Goal: Information Seeking & Learning: Find specific page/section

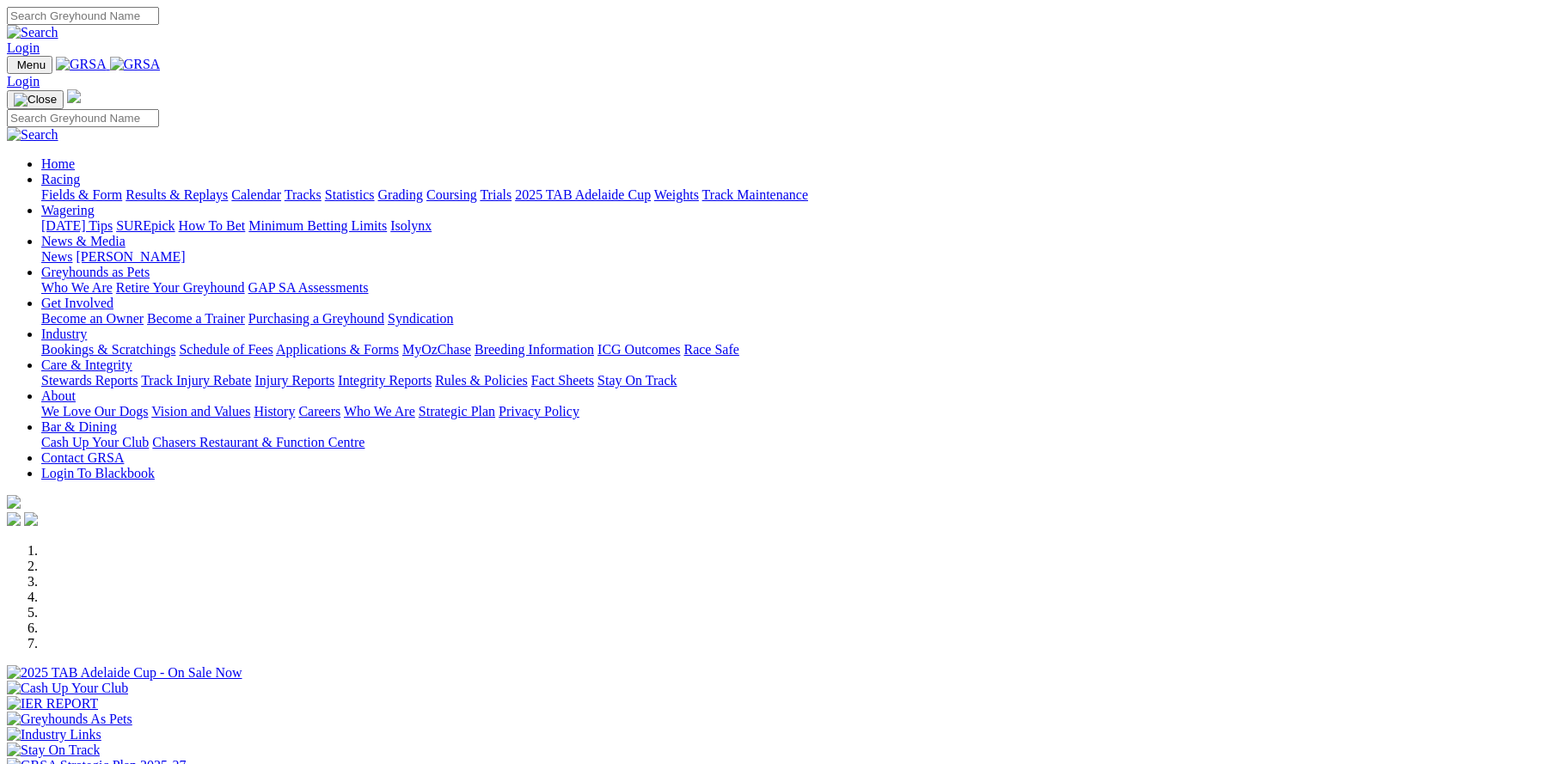
click at [132, 358] on link "Care & Integrity" at bounding box center [87, 365] width 91 height 15
click at [432, 373] on link "Integrity Reports" at bounding box center [384, 380] width 94 height 15
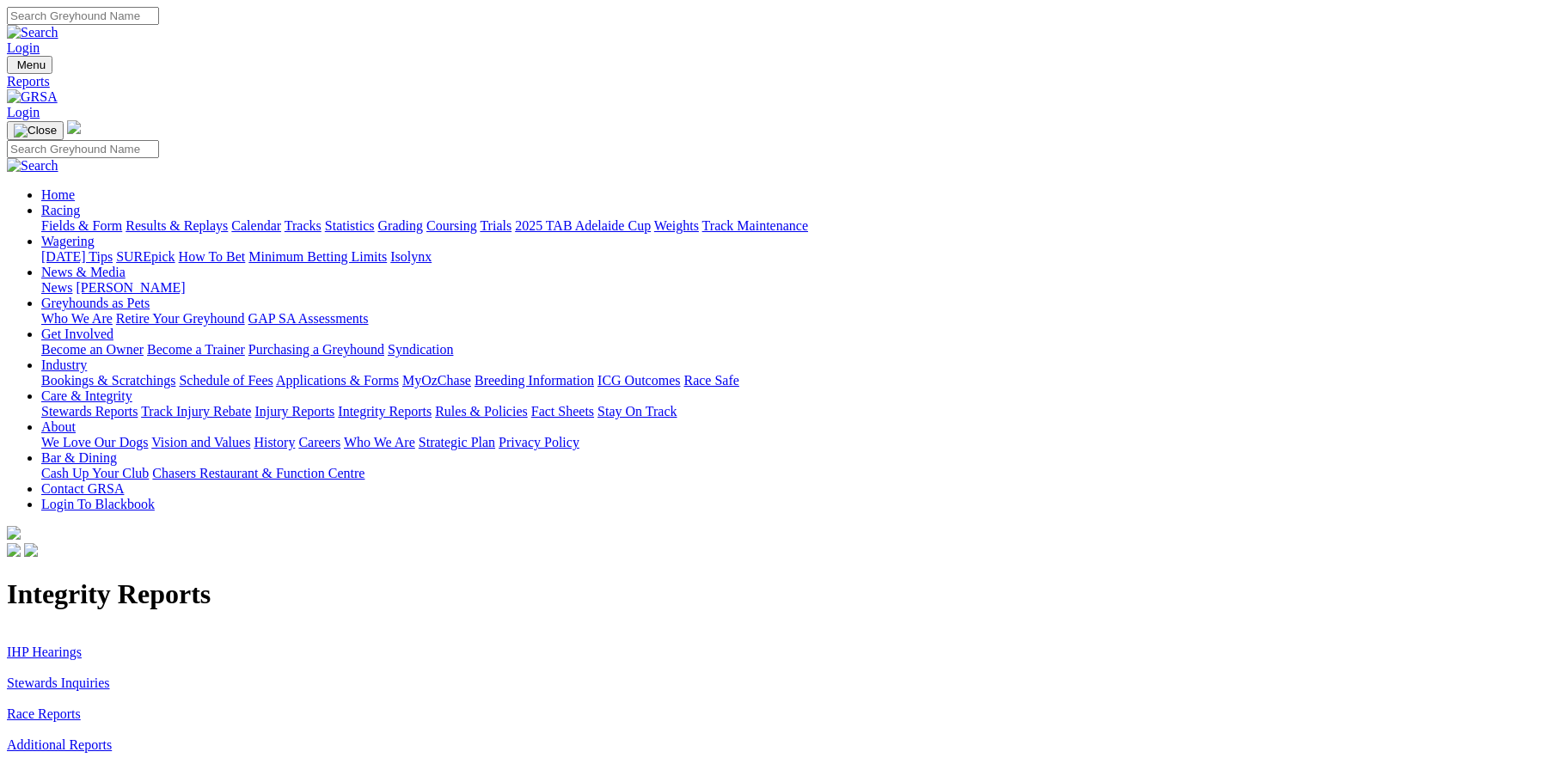
click at [528, 403] on link "Rules & Policies" at bounding box center [482, 411] width 93 height 15
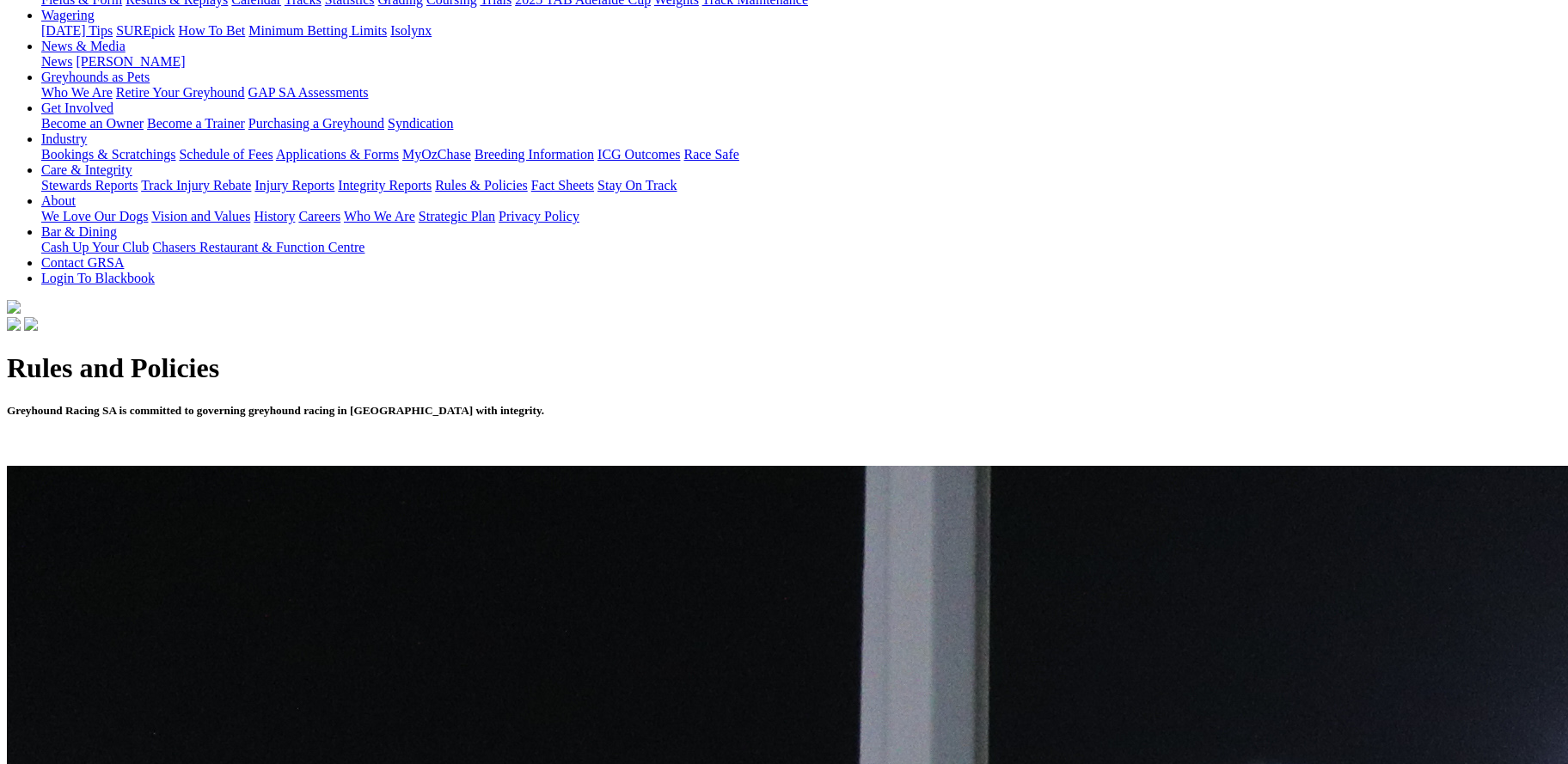
scroll to position [237, 0]
